Goal: Use online tool/utility: Utilize a website feature to perform a specific function

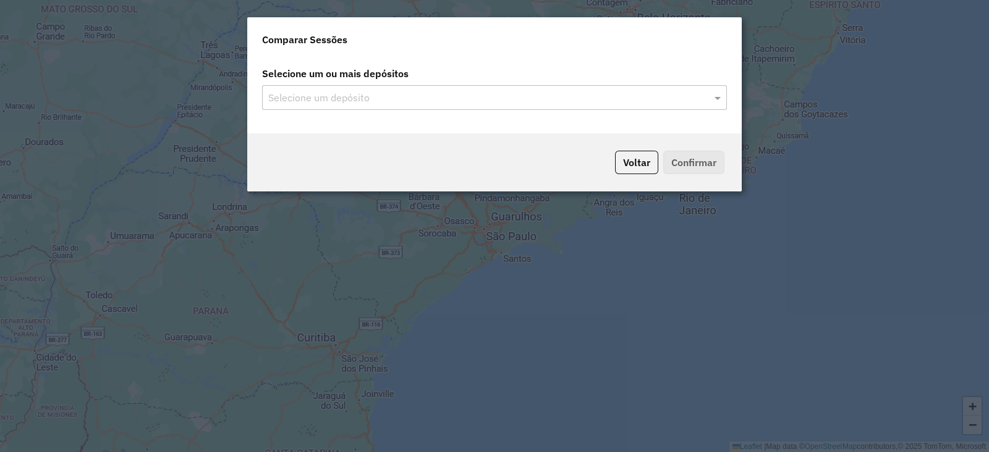
click at [315, 103] on input "text" at bounding box center [488, 98] width 446 height 15
click at [310, 93] on input "text" at bounding box center [488, 98] width 446 height 15
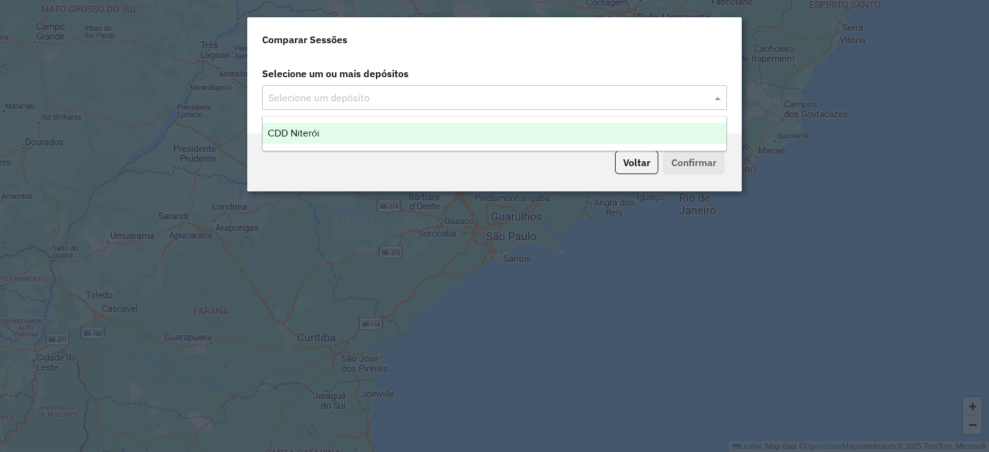
click at [302, 132] on span "CDD Niterói" at bounding box center [294, 133] width 52 height 11
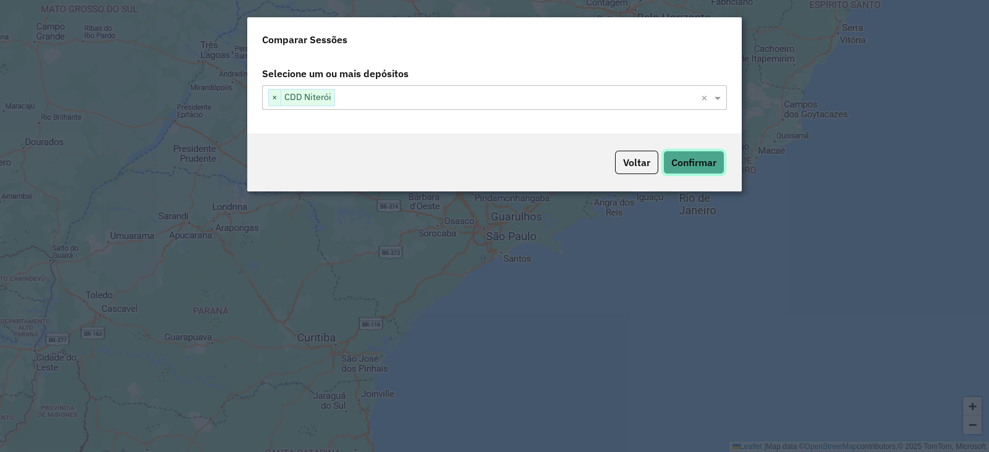
click at [674, 151] on button "Confirmar" at bounding box center [693, 162] width 61 height 23
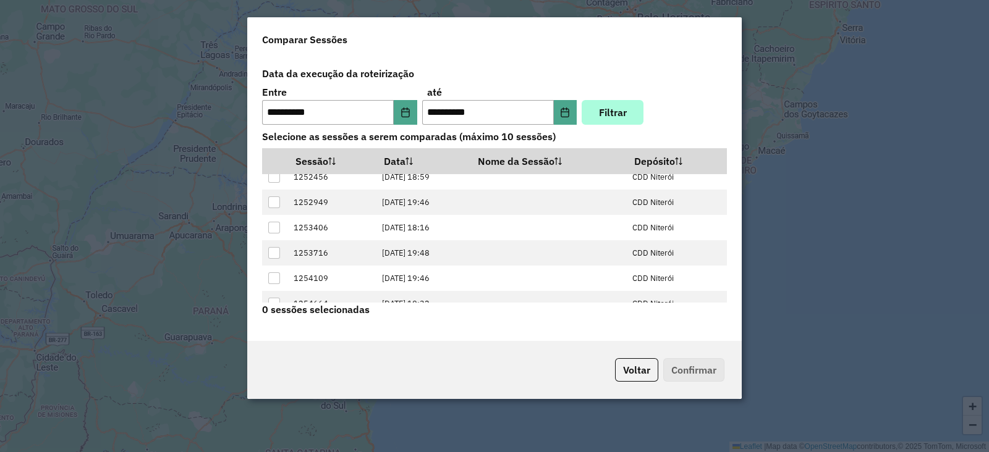
scroll to position [48, 0]
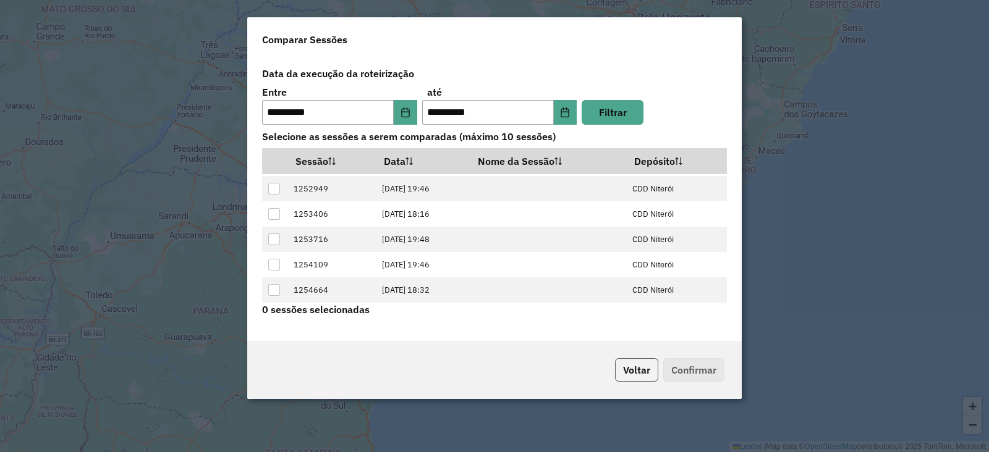
click at [635, 366] on button "Voltar" at bounding box center [636, 370] width 43 height 23
